Goal: Information Seeking & Learning: Learn about a topic

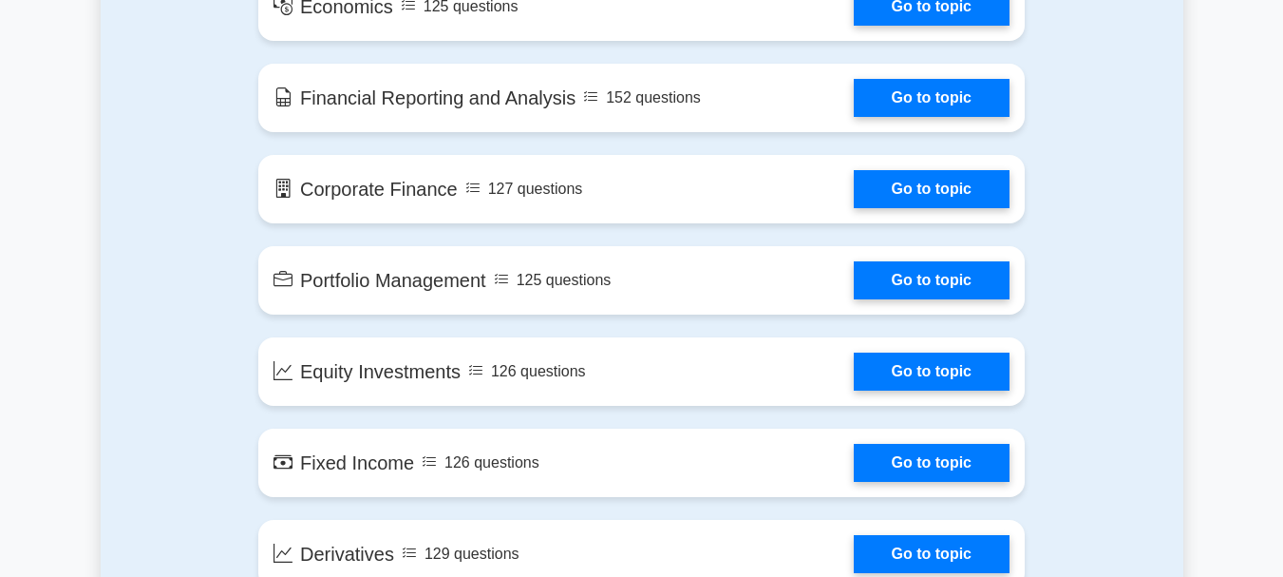
scroll to position [1235, 0]
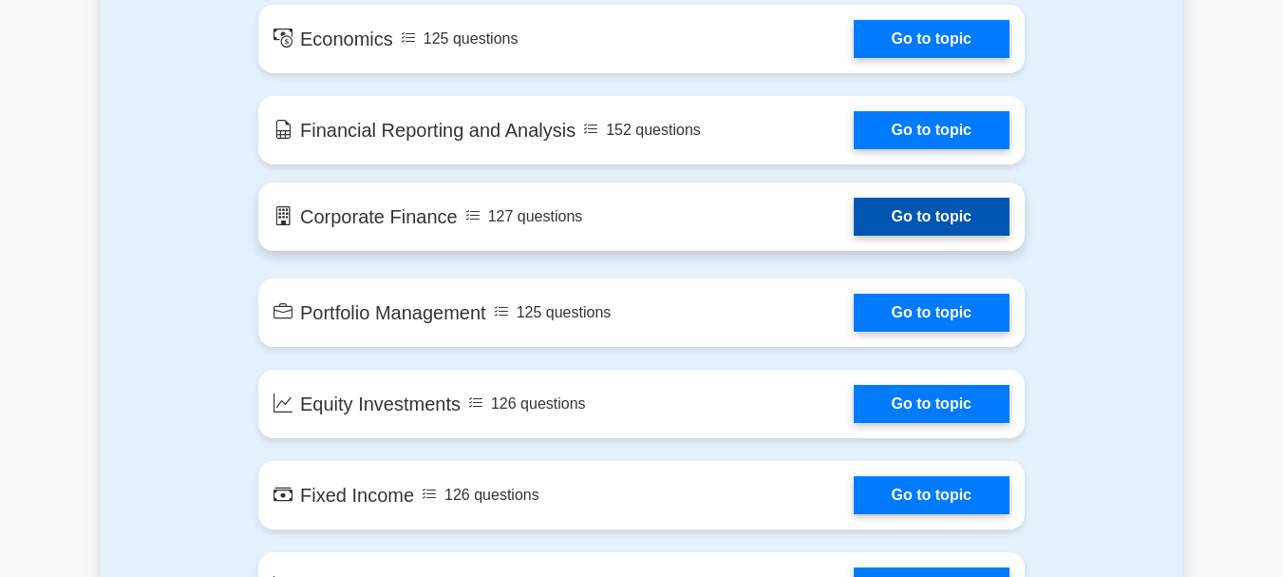
click at [919, 215] on link "Go to topic" at bounding box center [932, 217] width 156 height 38
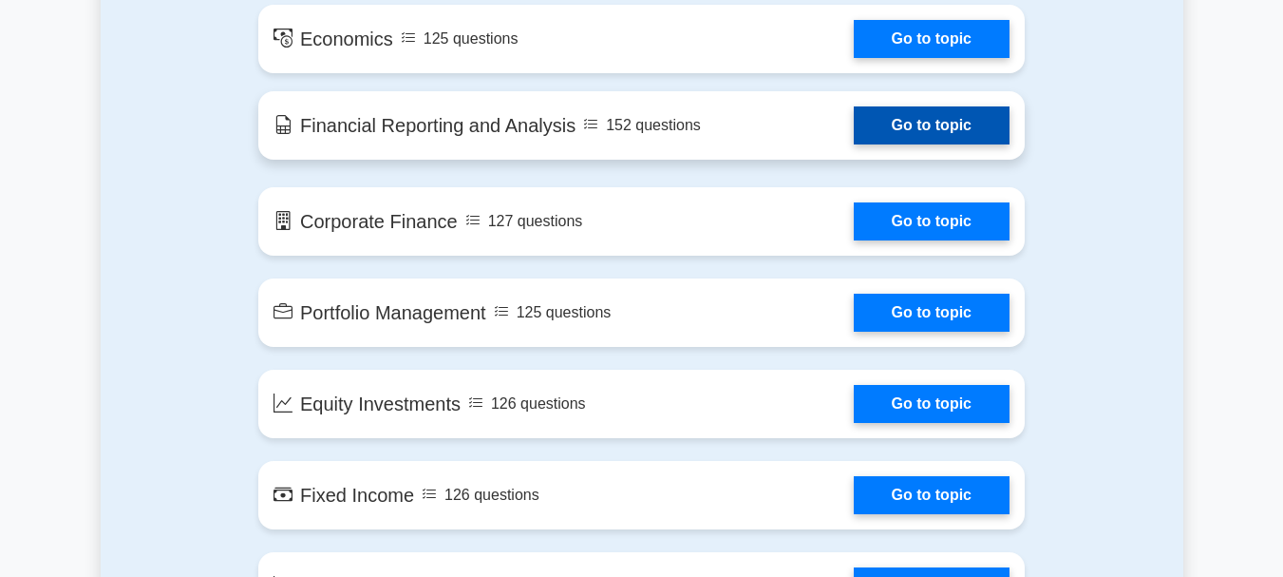
click at [896, 129] on link "Go to topic" at bounding box center [932, 125] width 156 height 38
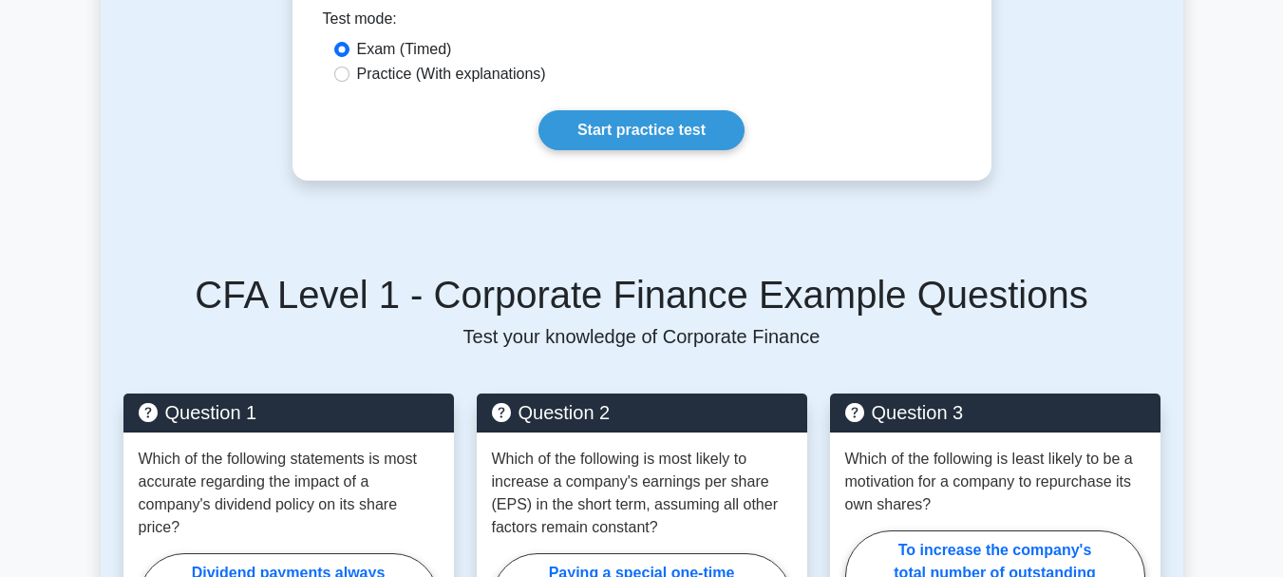
scroll to position [475, 0]
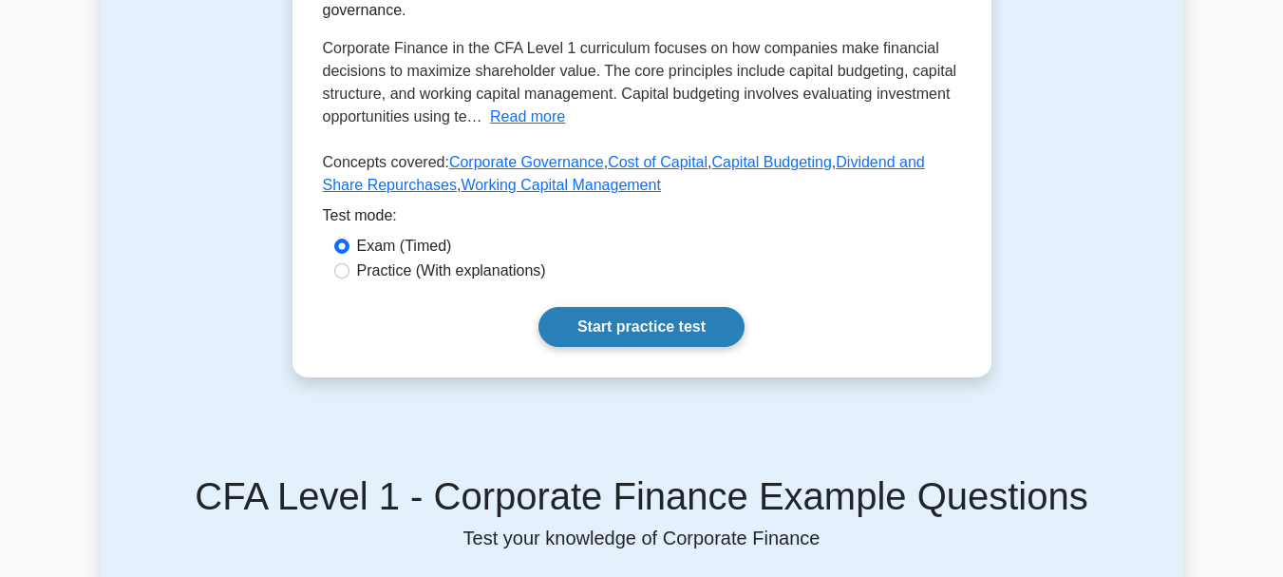
click at [636, 315] on link "Start practice test" at bounding box center [642, 327] width 206 height 40
click at [345, 263] on input "Practice (With explanations)" at bounding box center [341, 270] width 15 height 15
radio input "true"
click at [618, 307] on link "Start practice test" at bounding box center [642, 327] width 206 height 40
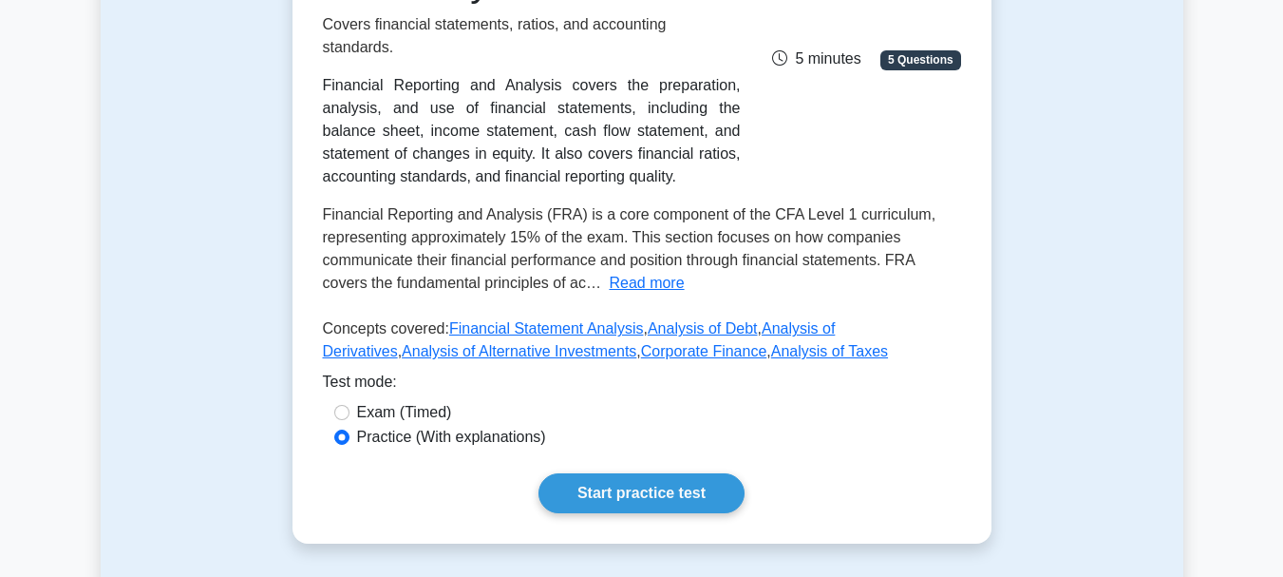
scroll to position [475, 0]
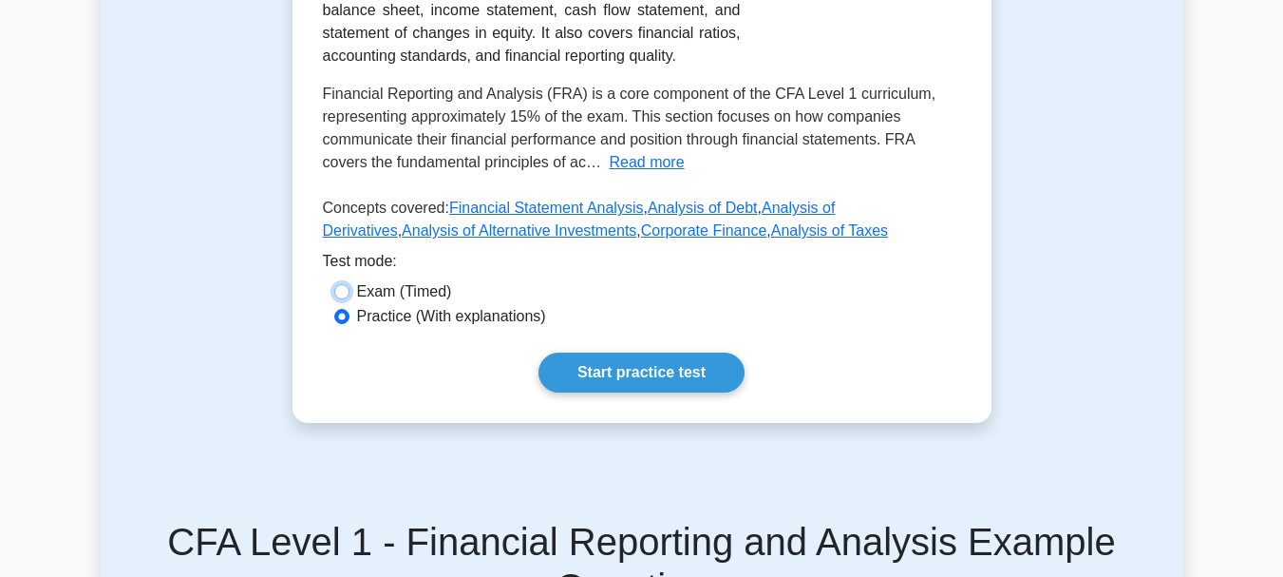
click at [338, 284] on input "Exam (Timed)" at bounding box center [341, 291] width 15 height 15
radio input "true"
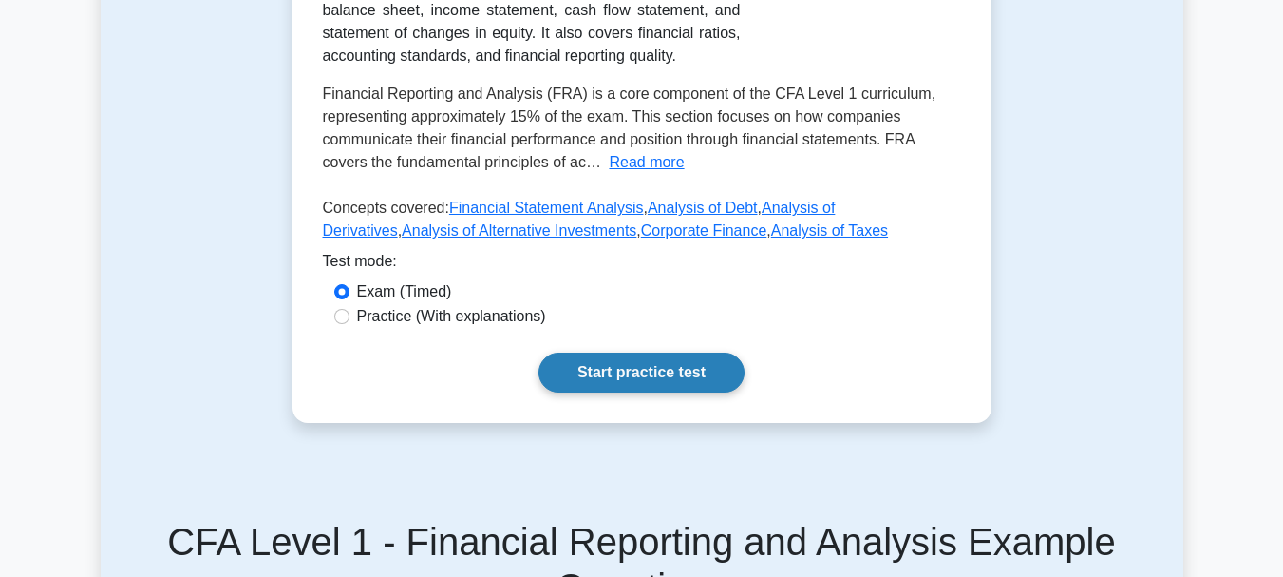
click at [616, 352] on link "Start practice test" at bounding box center [642, 372] width 206 height 40
